Goal: Find specific page/section: Find specific page/section

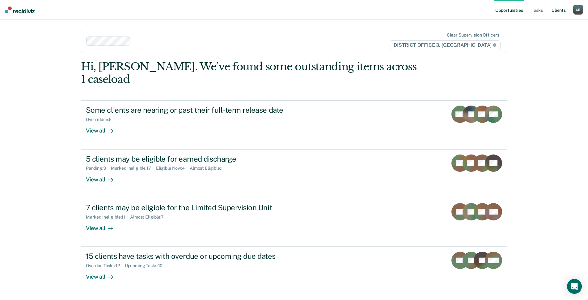
click at [558, 10] on link "Client s" at bounding box center [559, 10] width 17 height 20
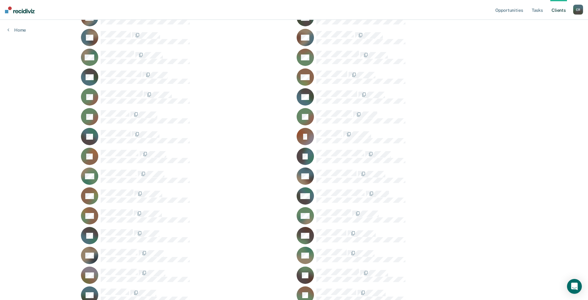
scroll to position [319, 0]
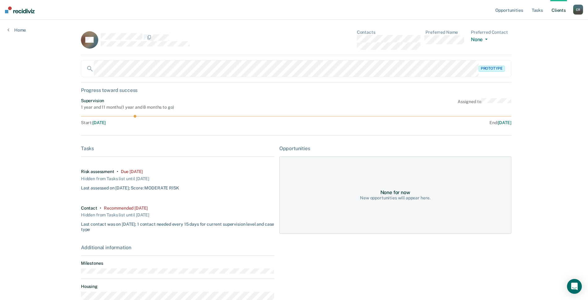
click at [16, 11] on img at bounding box center [20, 9] width 30 height 7
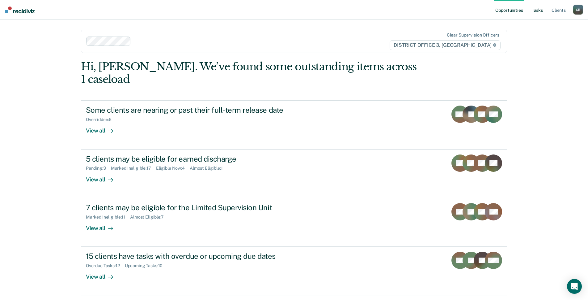
click at [542, 12] on link "Tasks" at bounding box center [538, 10] width 14 height 20
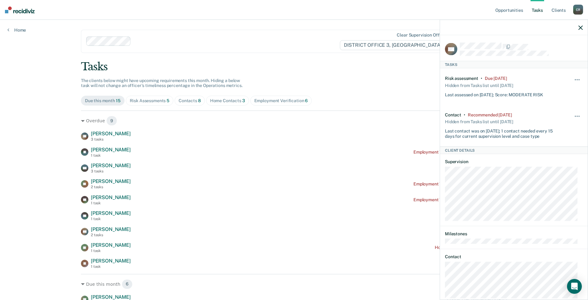
click at [351, 88] on div "Tasks The clients below might have upcoming requirements this month. Hiding a b…" at bounding box center [294, 222] width 426 height 324
click at [583, 26] on icon "button" at bounding box center [581, 27] width 4 height 4
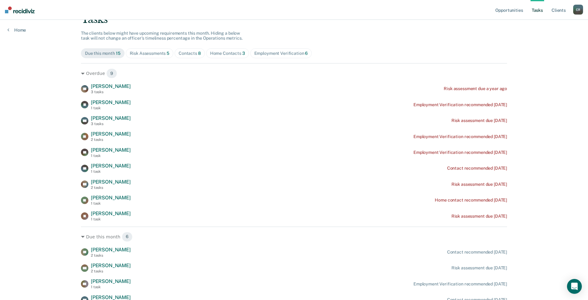
scroll to position [16, 0]
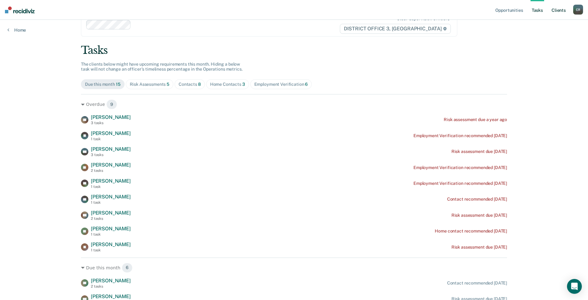
click at [564, 9] on link "Client s" at bounding box center [559, 10] width 17 height 20
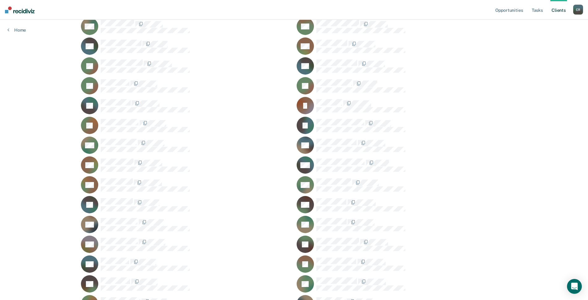
scroll to position [350, 0]
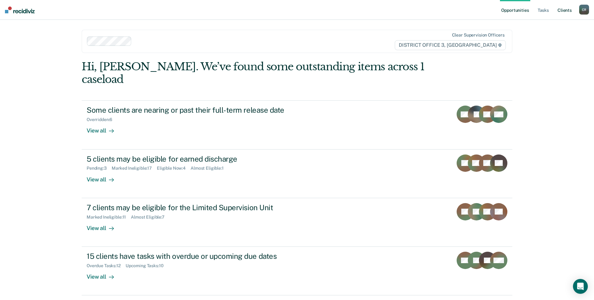
click at [564, 10] on link "Client s" at bounding box center [564, 10] width 17 height 20
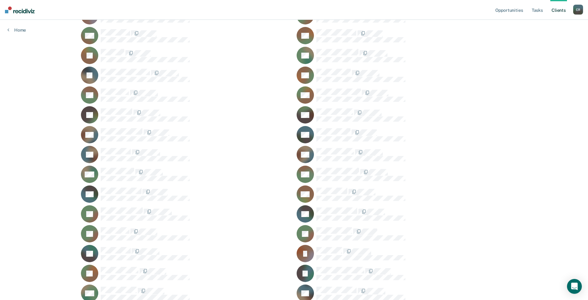
scroll to position [309, 0]
